Goal: Information Seeking & Learning: Learn about a topic

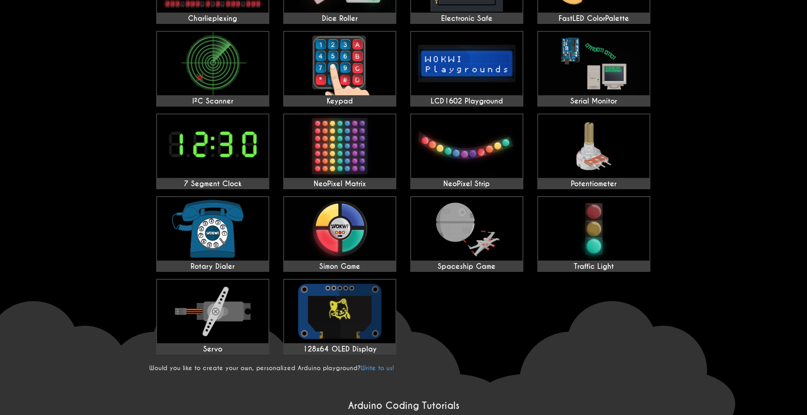
scroll to position [313, 0]
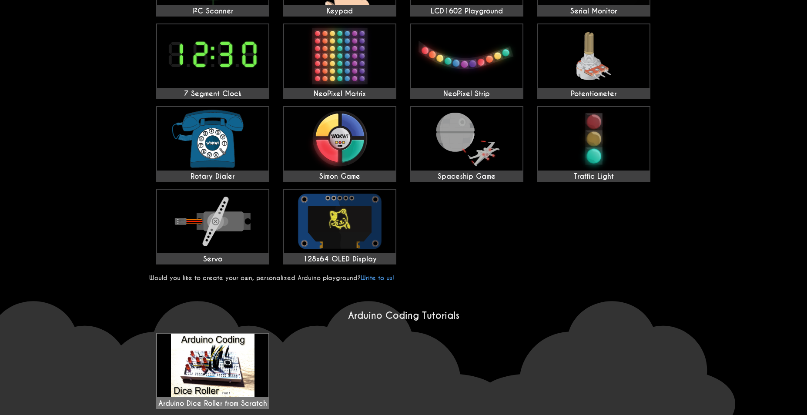
click at [254, 348] on div "Arduino Dice Roller from Scratch" at bounding box center [212, 371] width 111 height 74
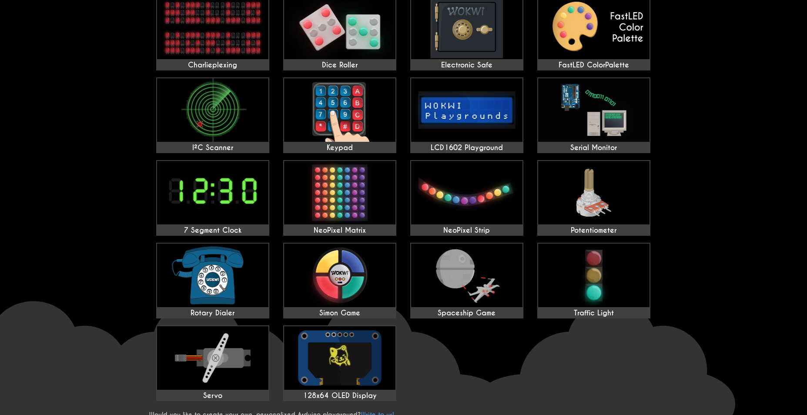
scroll to position [52, 0]
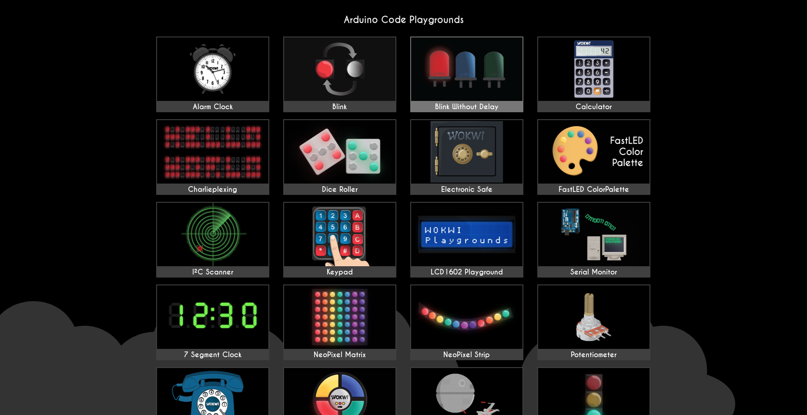
click at [494, 60] on img at bounding box center [466, 69] width 111 height 64
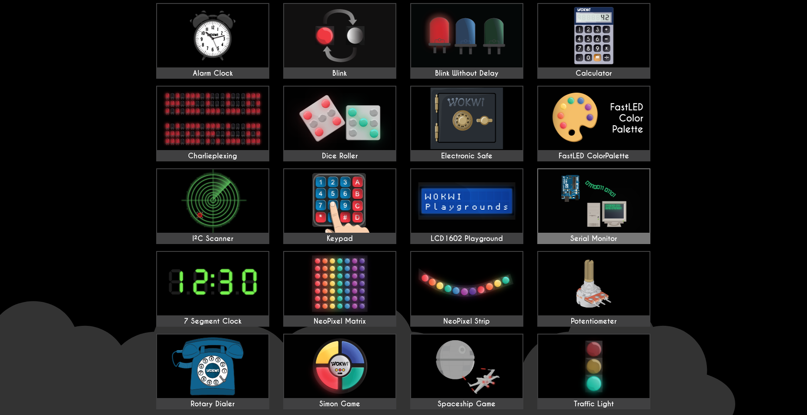
scroll to position [104, 0]
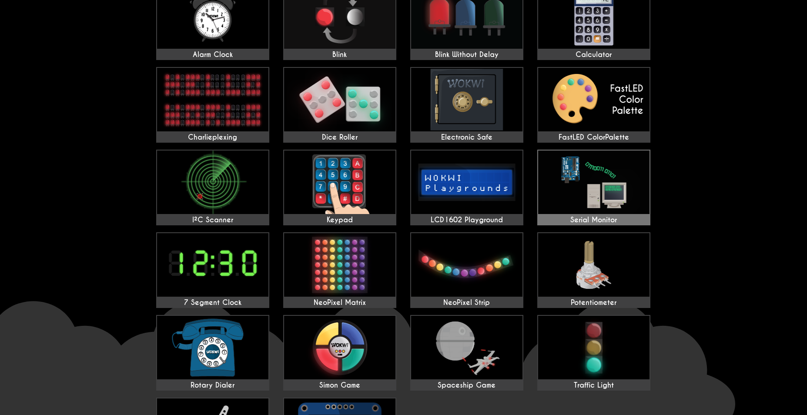
click at [567, 195] on img at bounding box center [593, 183] width 111 height 64
